Goal: Register for event/course

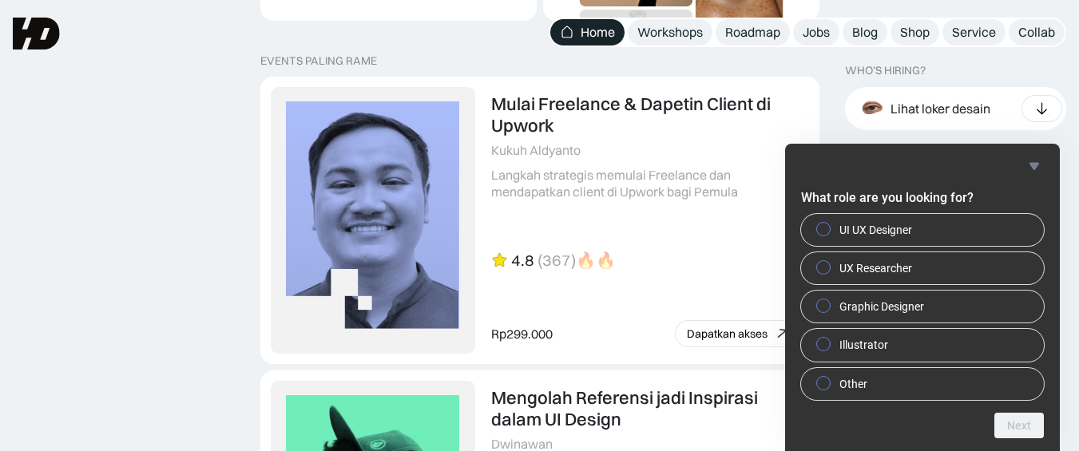
scroll to position [3381, 0]
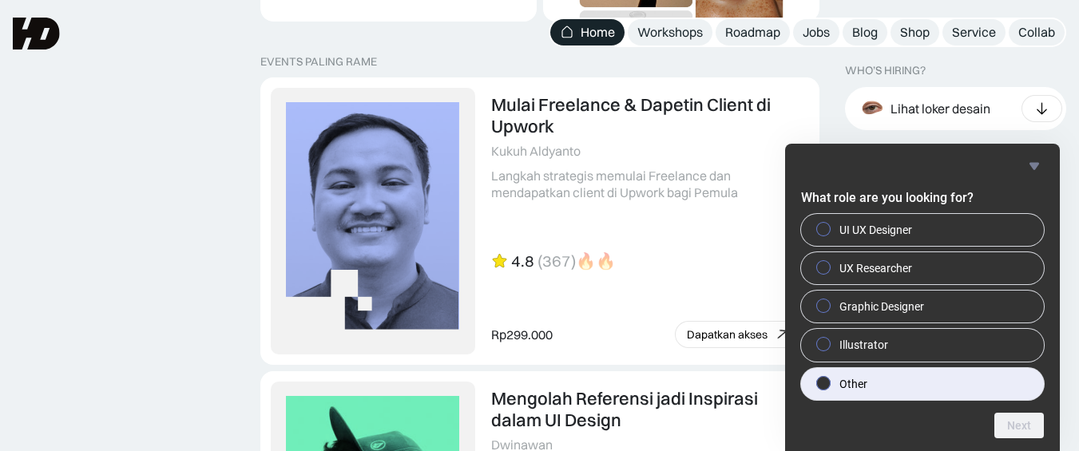
click at [874, 383] on label "Other" at bounding box center [922, 384] width 243 height 32
click at [829, 383] on input "Other" at bounding box center [824, 383] width 10 height 10
radio input "true"
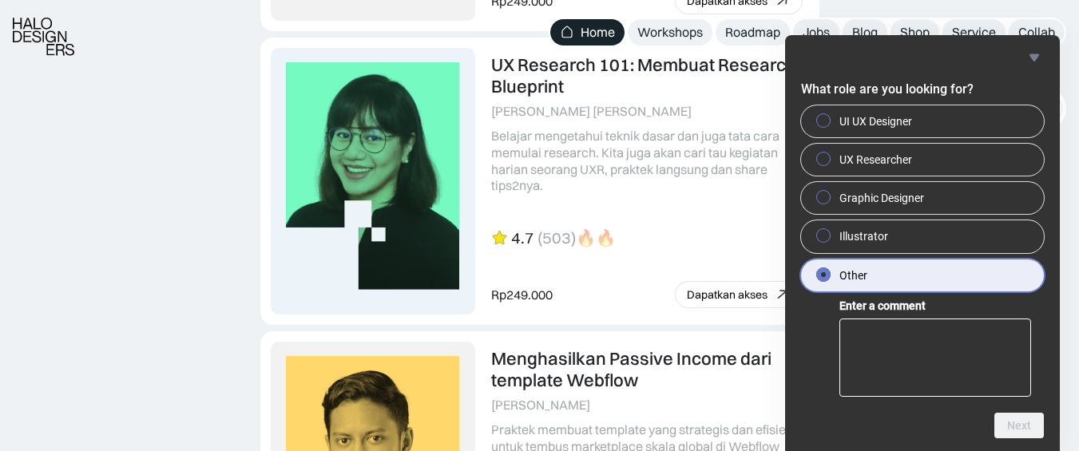
scroll to position [4080, 0]
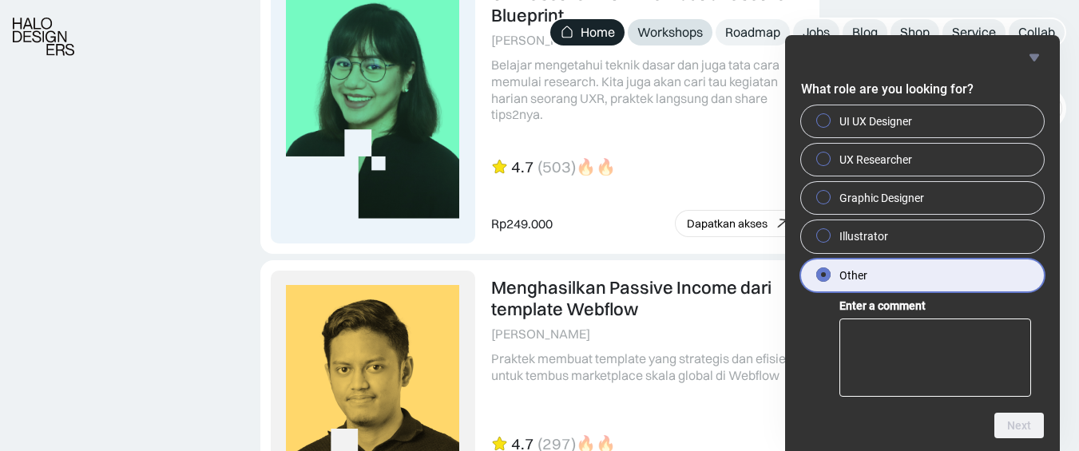
click at [685, 28] on div "Workshops" at bounding box center [670, 32] width 66 height 17
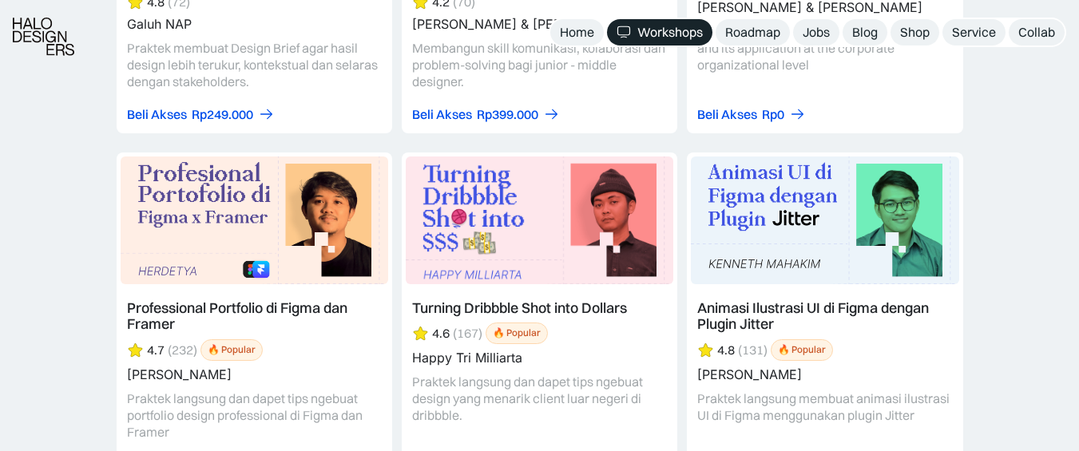
scroll to position [5727, 0]
